Goal: Task Accomplishment & Management: Use online tool/utility

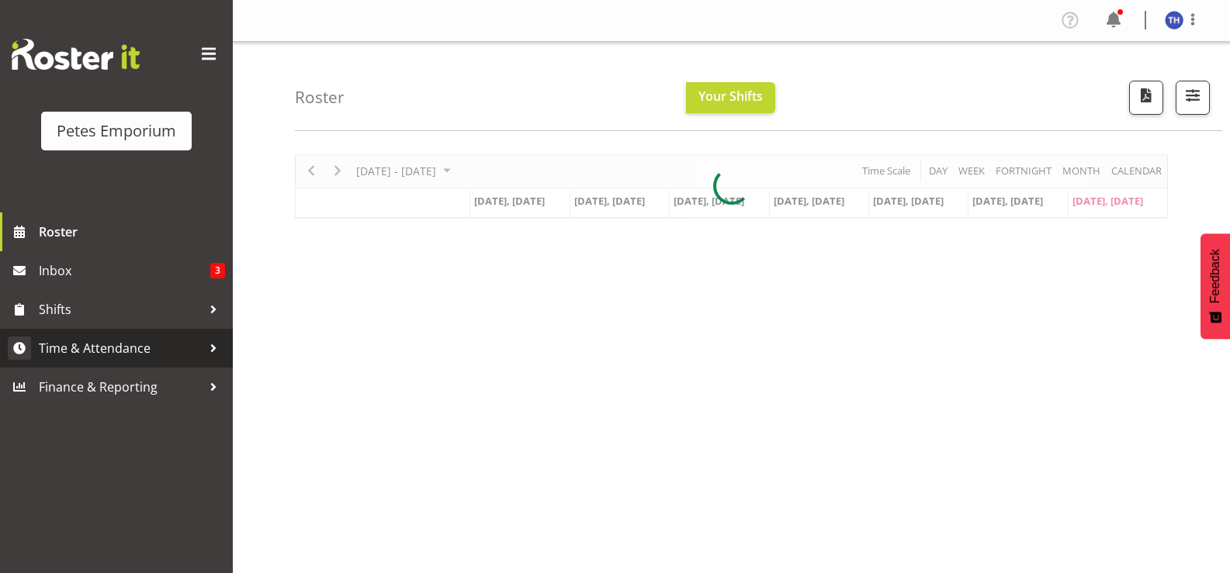
click at [119, 351] on span "Time & Attendance" at bounding box center [120, 348] width 163 height 23
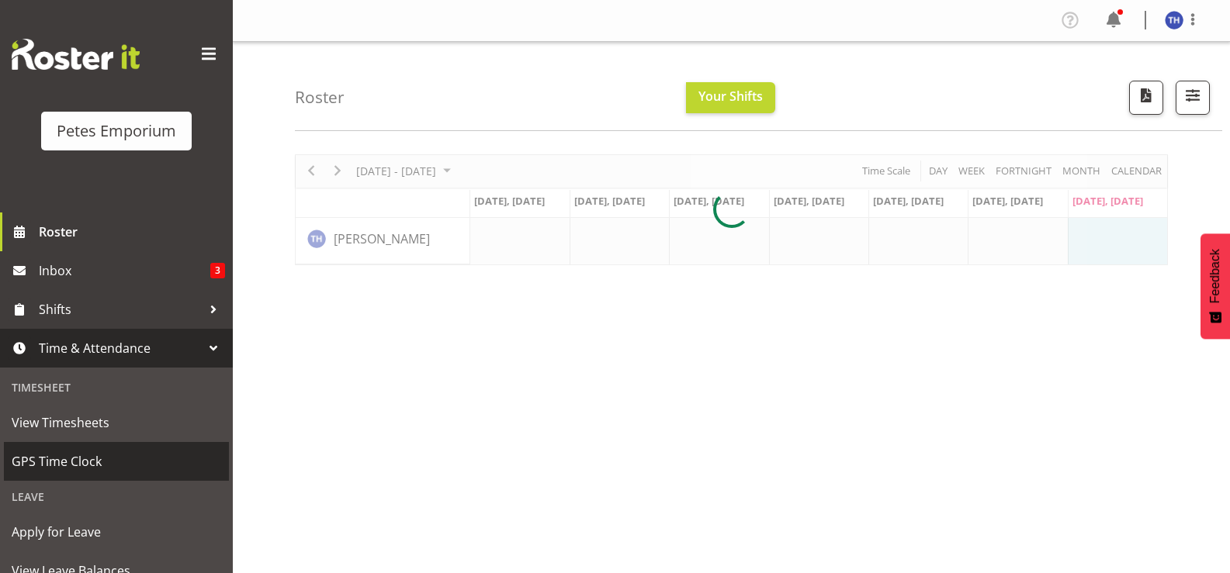
click at [94, 461] on span "GPS Time Clock" at bounding box center [117, 461] width 210 height 23
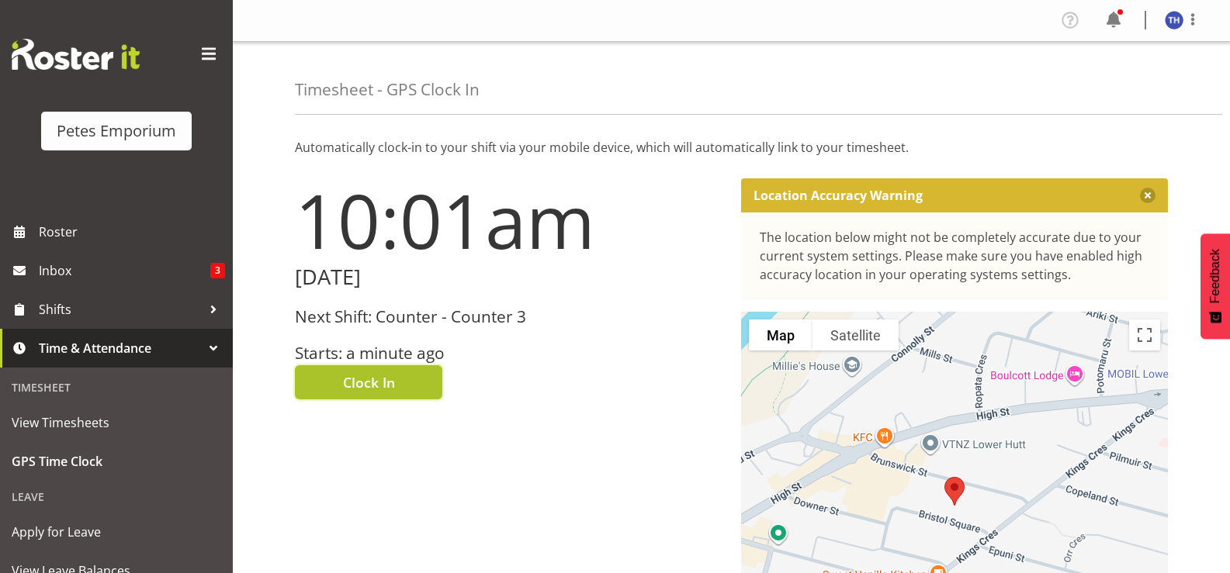
click at [412, 380] on button "Clock In" at bounding box center [368, 382] width 147 height 34
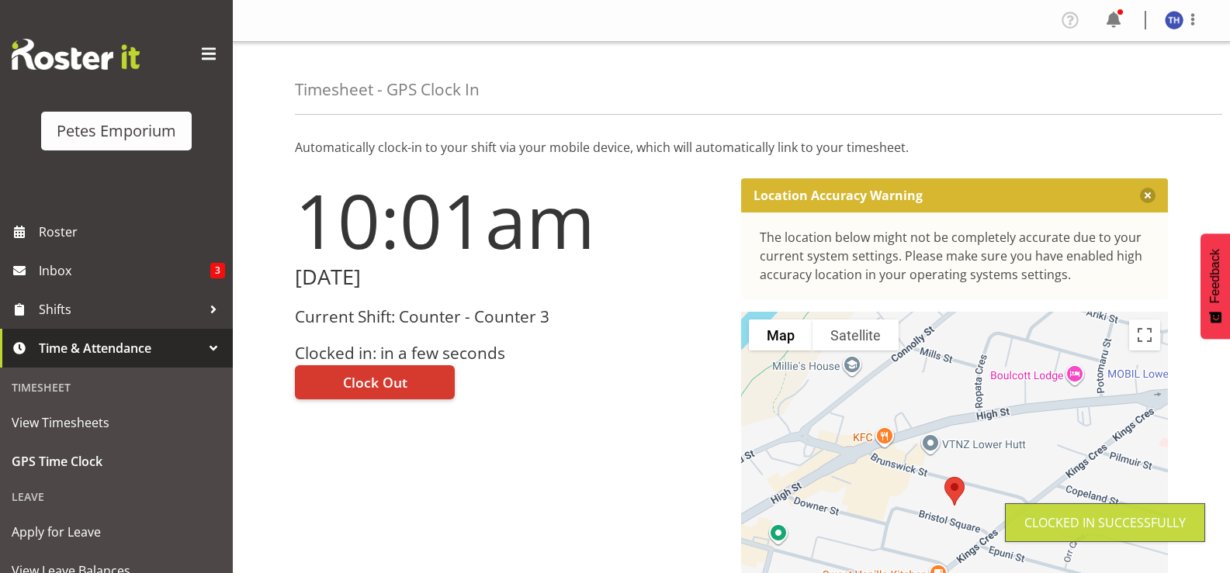
click at [1170, 23] on img at bounding box center [1174, 20] width 19 height 19
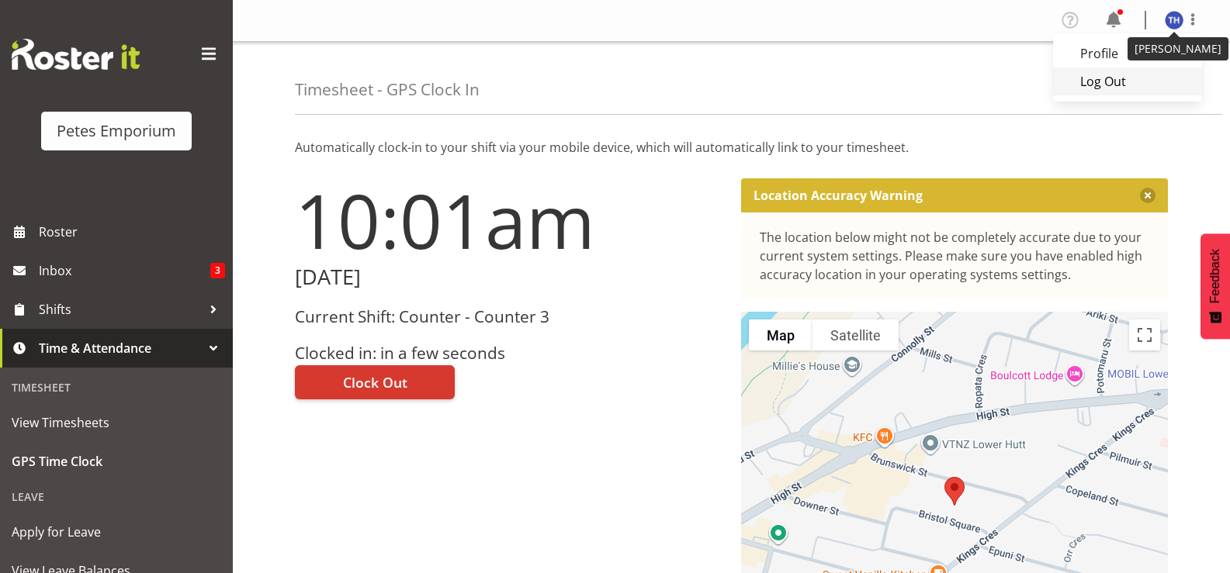
click at [1103, 84] on link "Log Out" at bounding box center [1127, 82] width 149 height 28
